Goal: Task Accomplishment & Management: Use online tool/utility

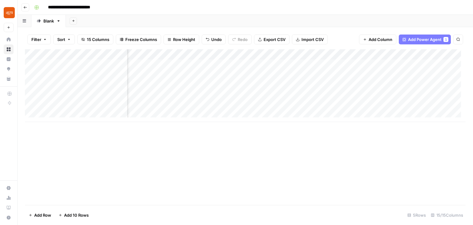
scroll to position [0, 480]
click at [332, 84] on div "Add Column" at bounding box center [245, 85] width 441 height 73
click at [356, 84] on div "Add Column" at bounding box center [245, 85] width 441 height 73
click at [147, 107] on div "Add Column" at bounding box center [245, 85] width 441 height 73
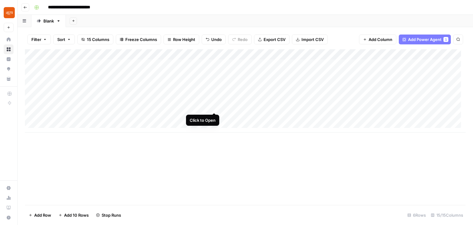
click at [217, 106] on div "Add Column" at bounding box center [245, 90] width 441 height 83
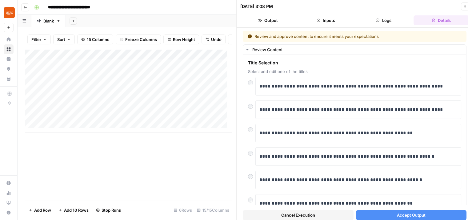
click at [420, 214] on span "Accept Output" at bounding box center [411, 215] width 29 height 6
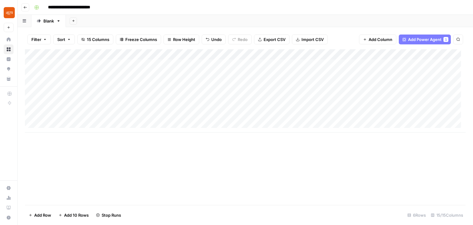
drag, startPoint x: 180, startPoint y: 133, endPoint x: 244, endPoint y: 127, distance: 64.1
click at [294, 127] on div "Add Column" at bounding box center [245, 127] width 441 height 156
click at [315, 105] on div "Add Column" at bounding box center [245, 90] width 441 height 83
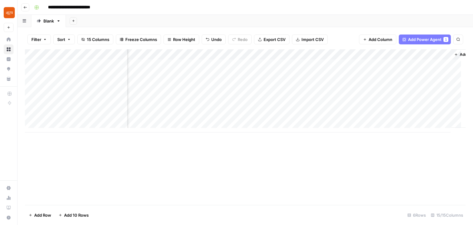
click at [311, 105] on div "Add Column" at bounding box center [245, 90] width 441 height 83
